Goal: Check status: Check status

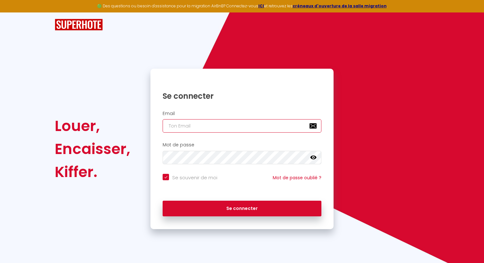
type input "[EMAIL_ADDRESS][DOMAIN_NAME]"
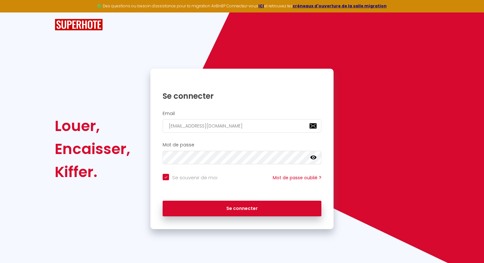
checkbox input "true"
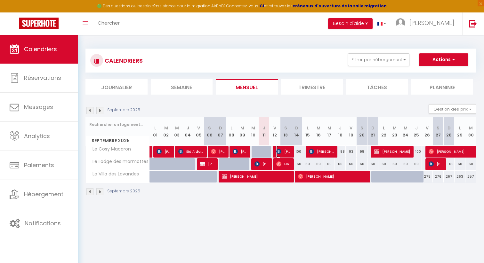
click at [277, 150] on img at bounding box center [278, 151] width 5 height 5
select select "OK"
select select "1"
select select "0"
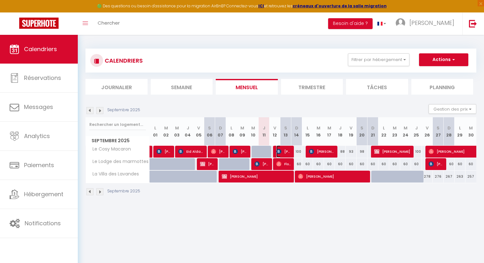
select select "1"
select select
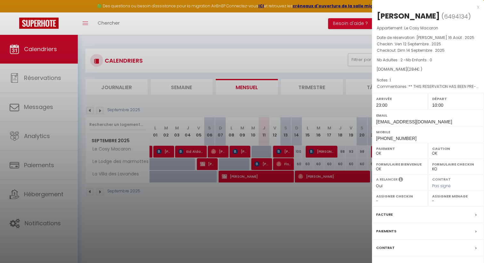
click at [277, 150] on div at bounding box center [242, 131] width 484 height 263
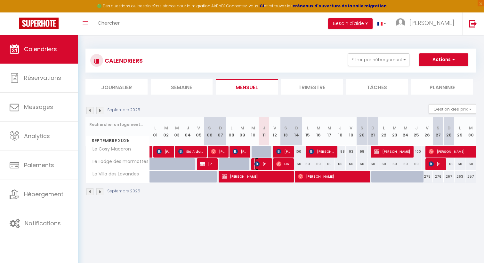
click at [263, 165] on span "[PERSON_NAME]" at bounding box center [261, 164] width 14 height 12
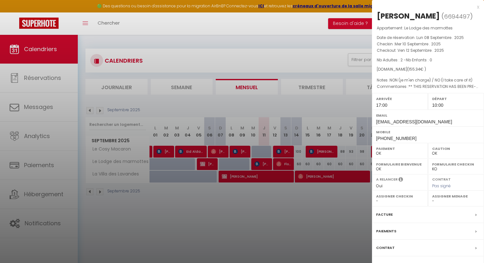
click at [263, 165] on div at bounding box center [242, 131] width 484 height 263
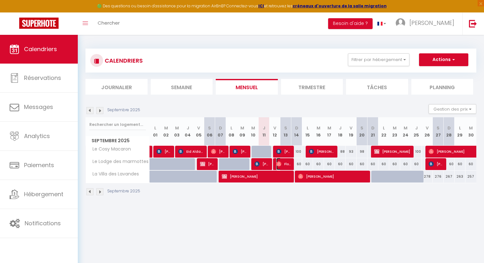
click at [279, 163] on img at bounding box center [278, 164] width 5 height 5
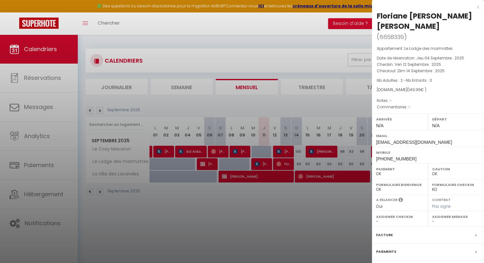
click at [279, 163] on div at bounding box center [242, 131] width 484 height 263
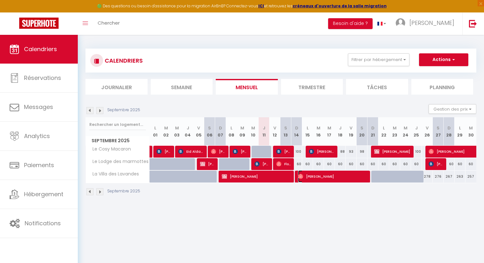
click at [300, 172] on span "[PERSON_NAME]" at bounding box center [332, 177] width 69 height 12
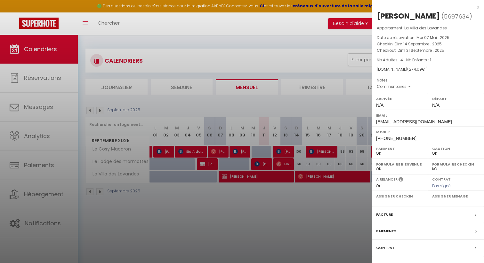
click at [298, 195] on div at bounding box center [242, 131] width 484 height 263
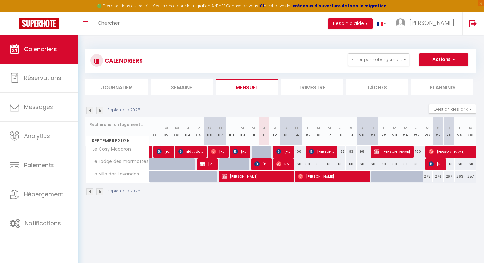
click at [100, 111] on img at bounding box center [99, 110] width 7 height 7
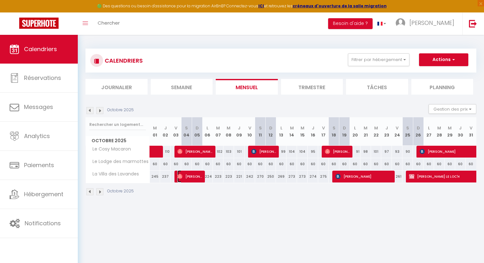
click at [184, 178] on span "[PERSON_NAME]" at bounding box center [189, 177] width 25 height 12
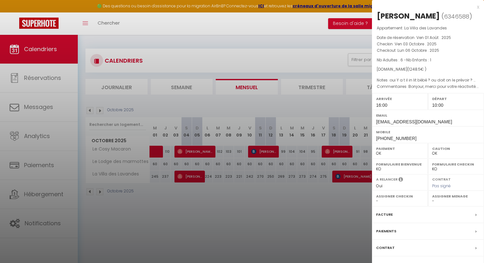
click at [190, 195] on div at bounding box center [242, 131] width 484 height 263
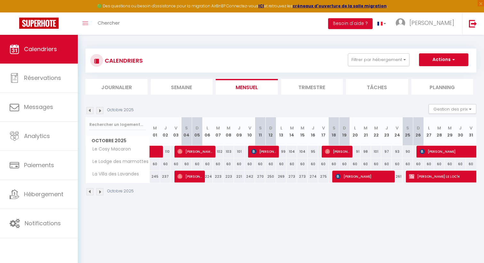
click at [99, 111] on img at bounding box center [99, 110] width 7 height 7
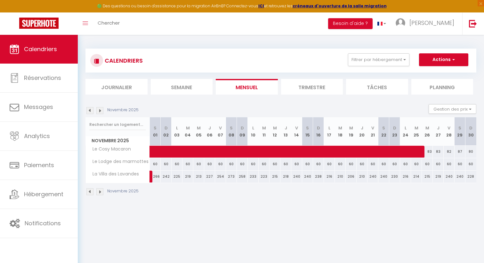
click at [99, 111] on img at bounding box center [99, 110] width 7 height 7
